Goal: Find specific page/section

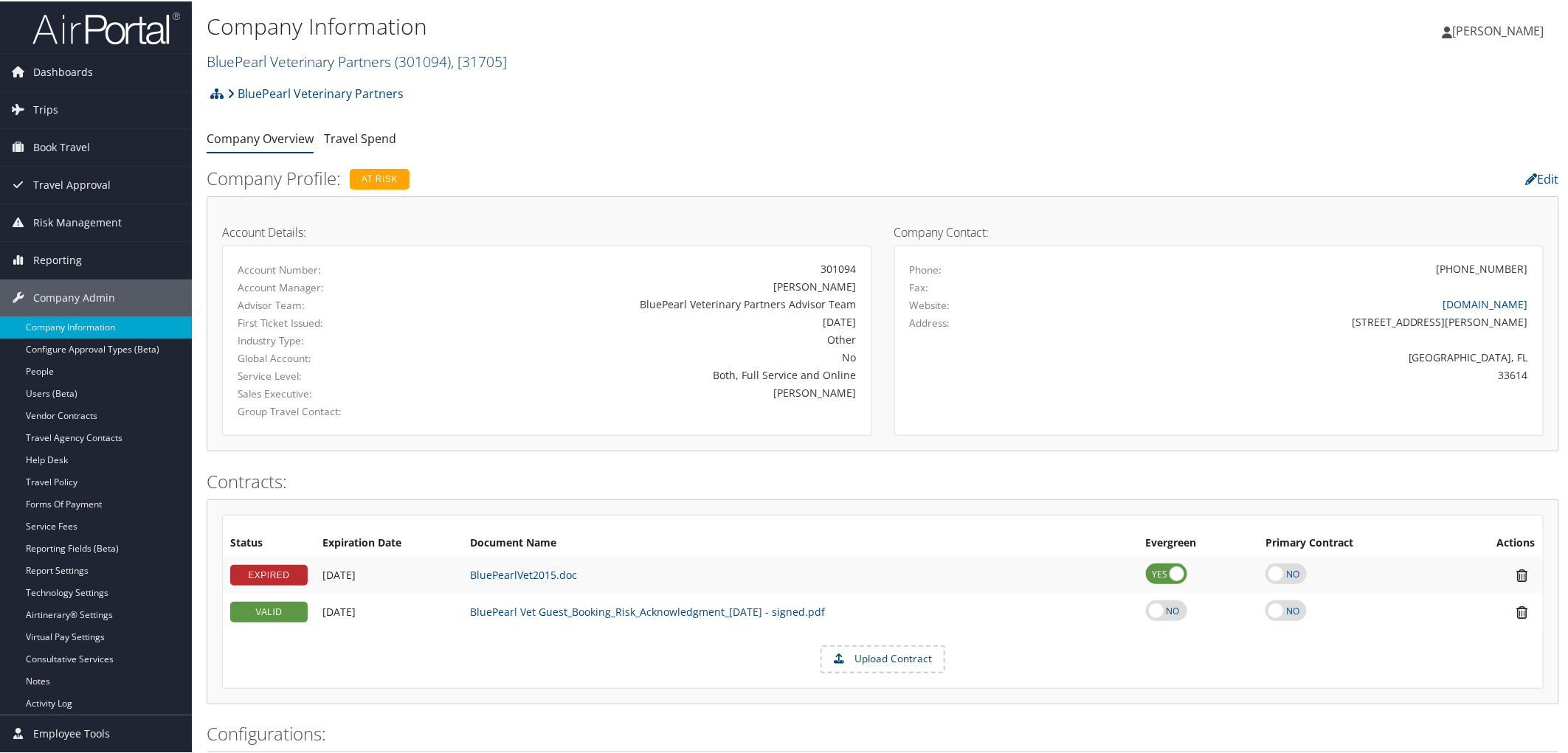
click at [278, 55] on link "BluePearl Veterinary Partners ( 301094 ) , [ 31705 ]" at bounding box center [356, 60] width 301 height 20
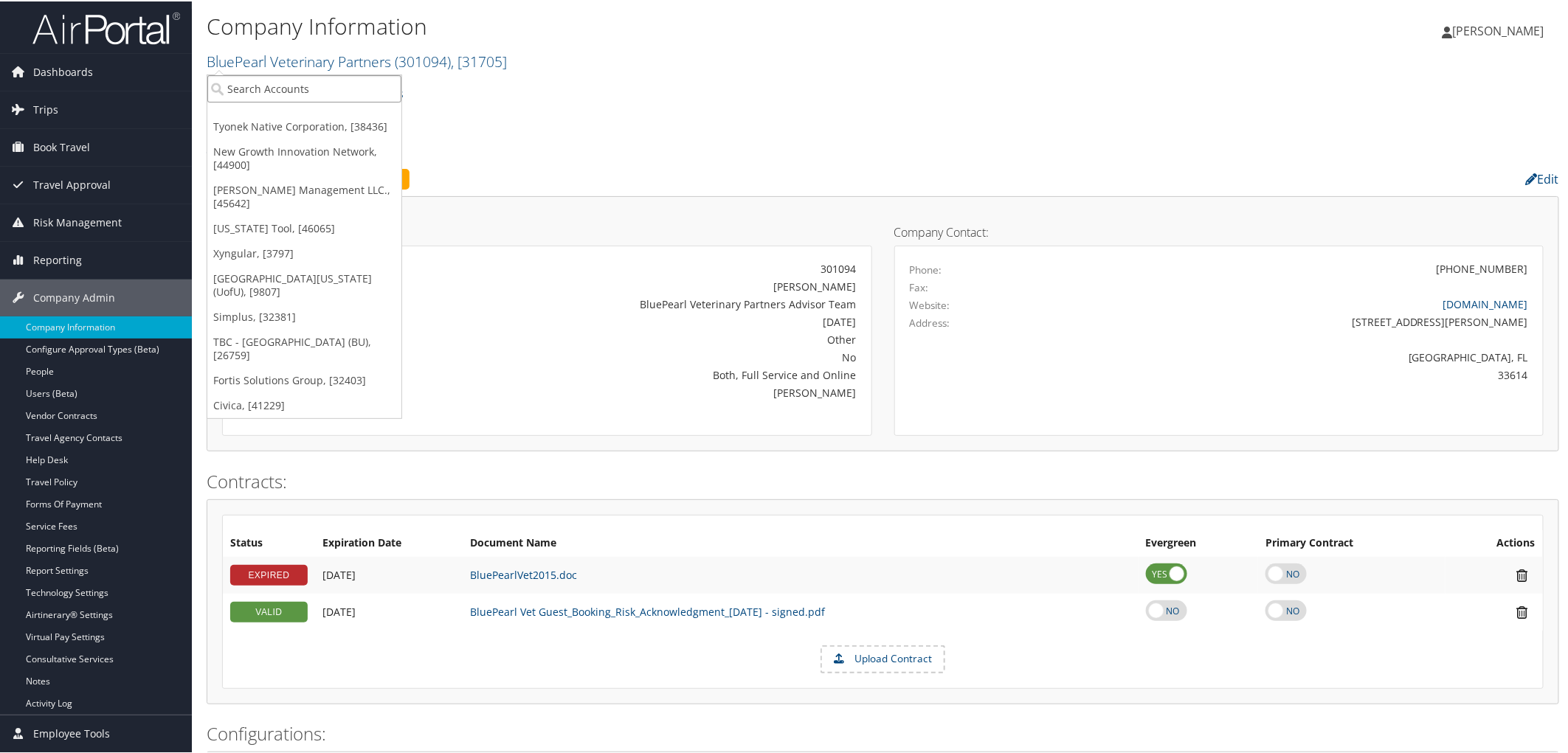
click at [266, 87] on input "search" at bounding box center [305, 87] width 194 height 27
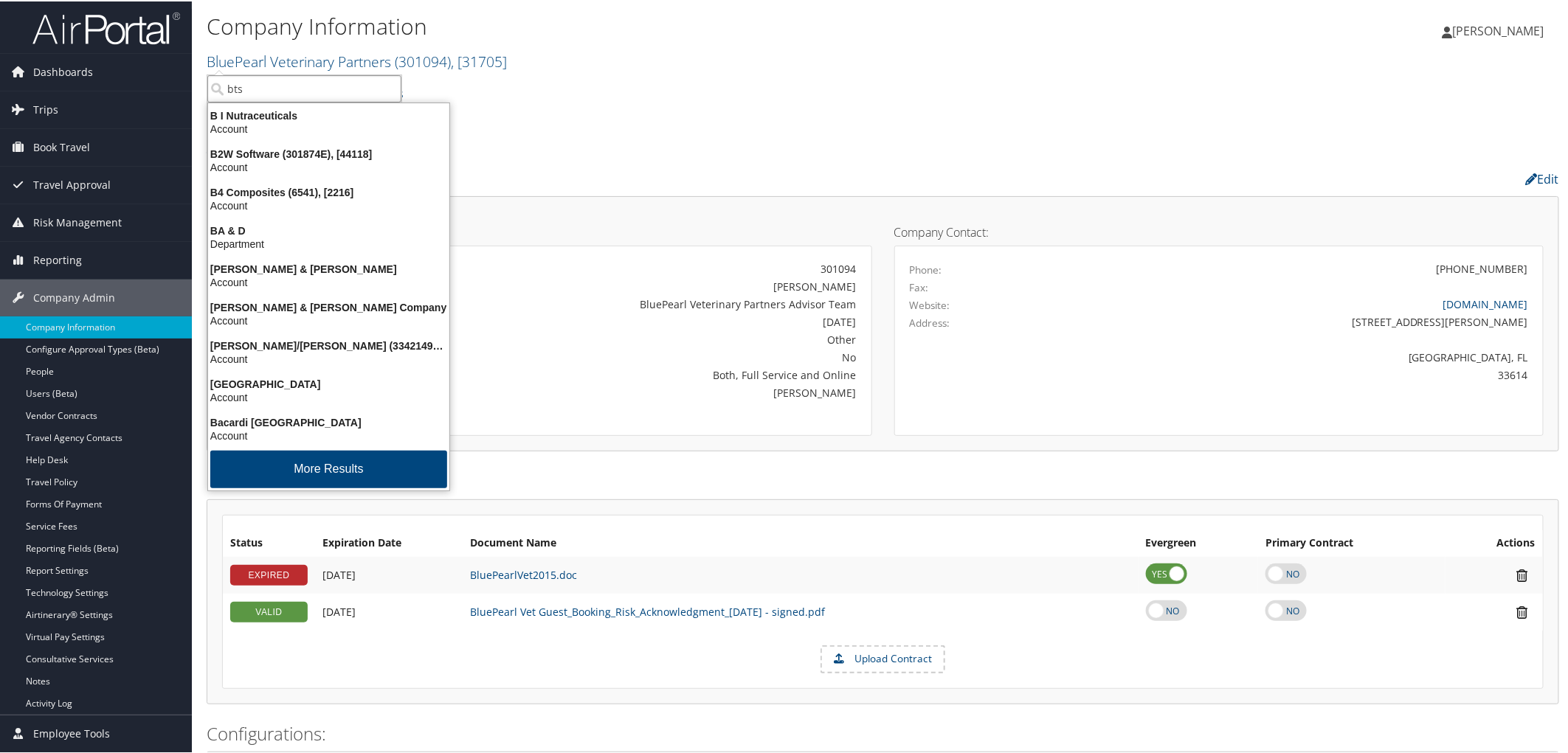
type input "bts"
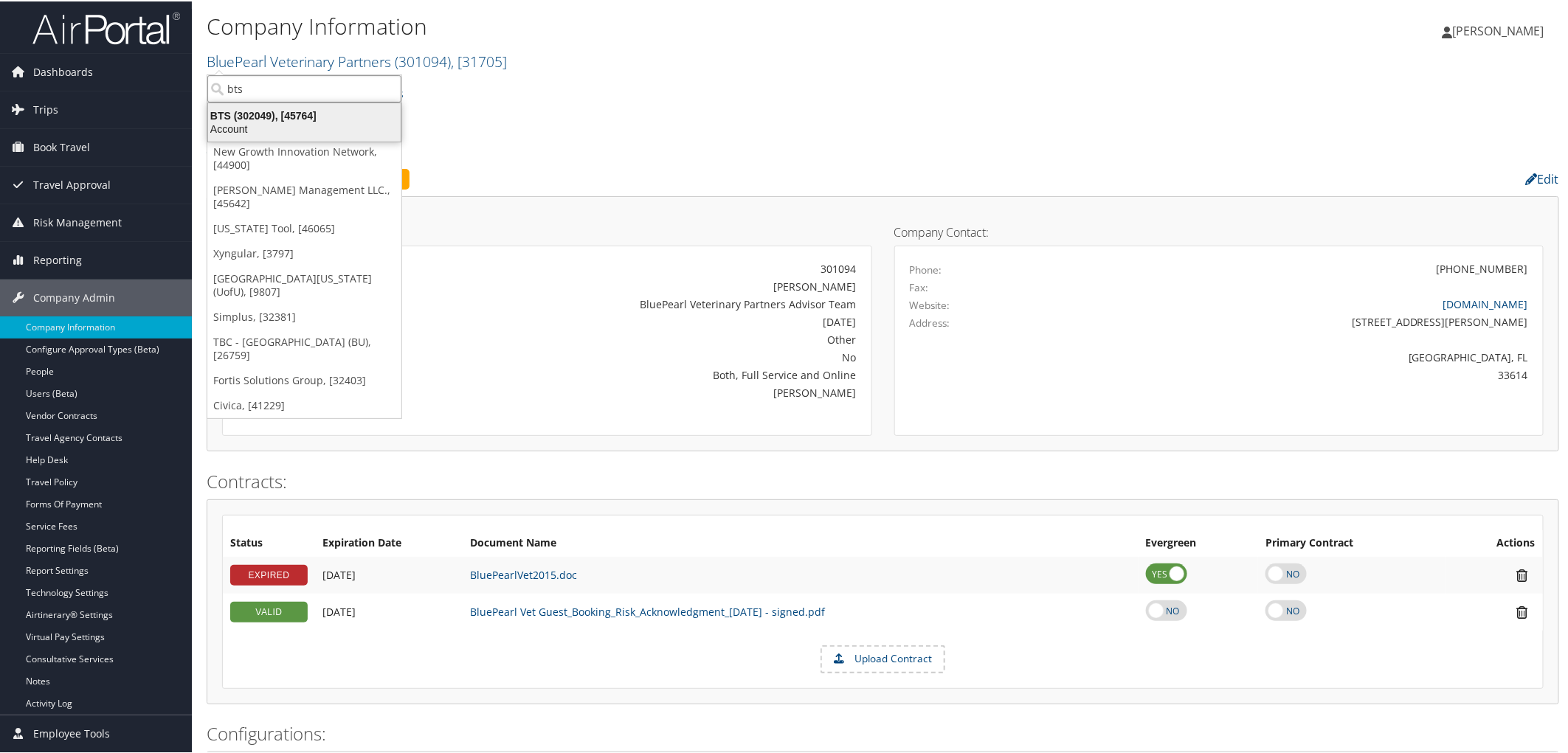
click at [268, 126] on div "Account" at bounding box center [304, 128] width 210 height 13
